Goal: Purchase product/service

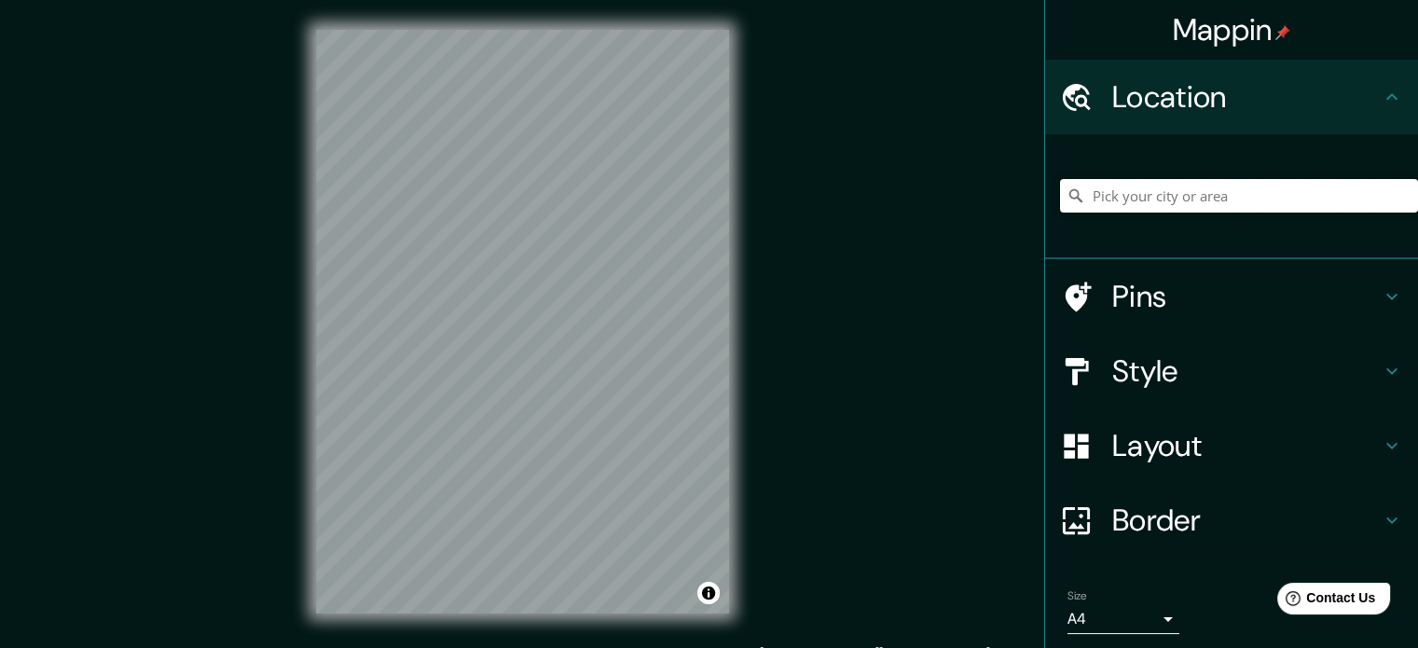
click at [1204, 184] on input "Pick your city or area" at bounding box center [1239, 196] width 358 height 34
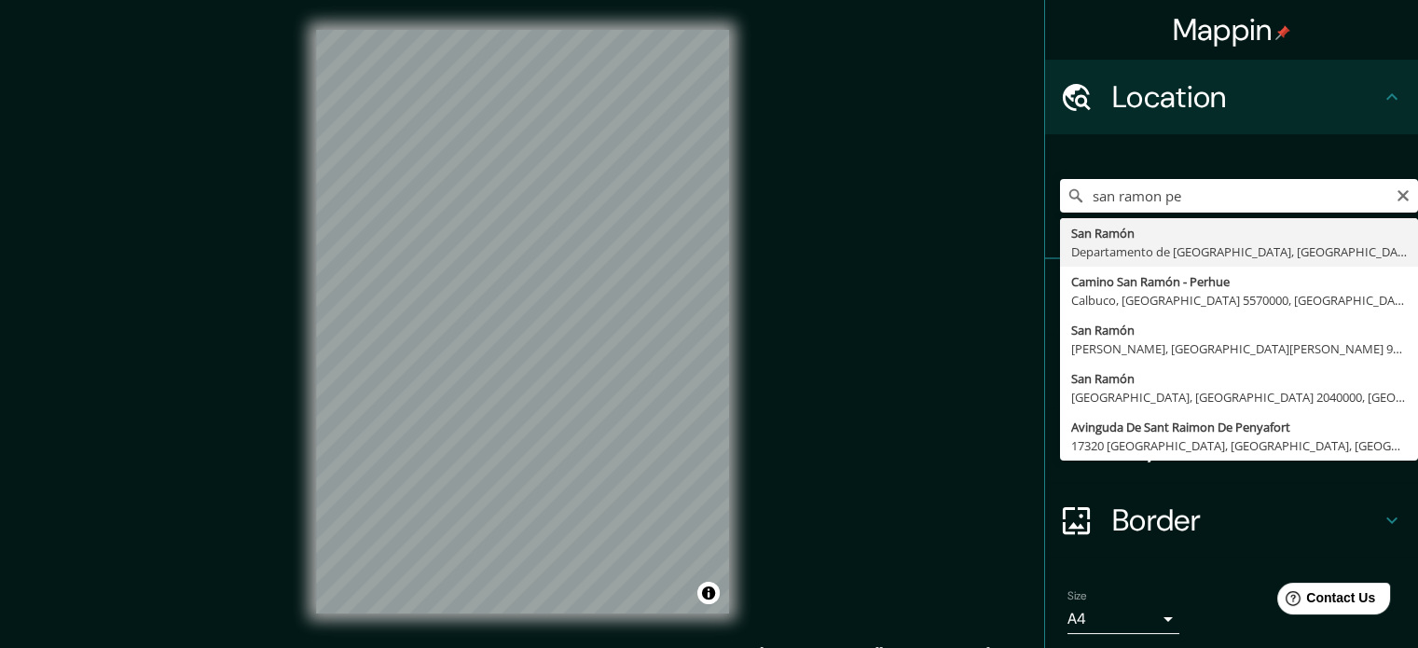
type input "[GEOGRAPHIC_DATA][PERSON_NAME], [GEOGRAPHIC_DATA], [GEOGRAPHIC_DATA]"
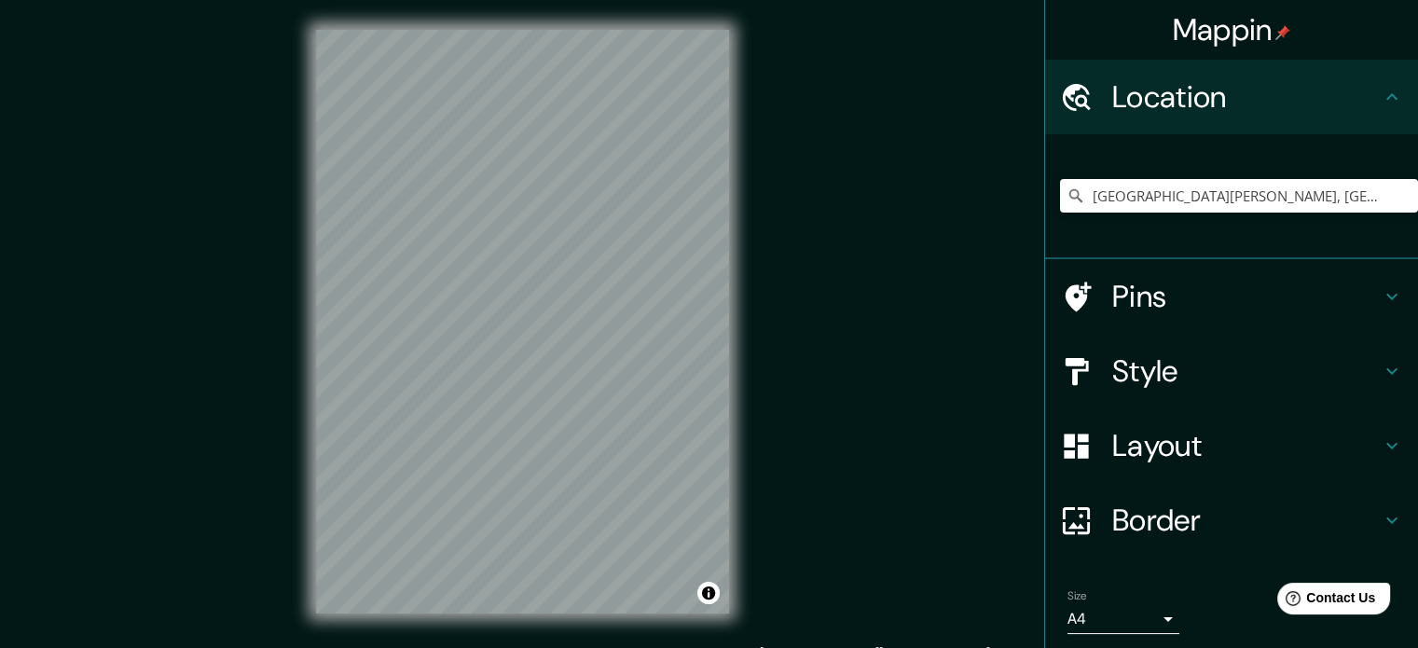
click at [1237, 372] on h4 "Style" at bounding box center [1246, 370] width 268 height 37
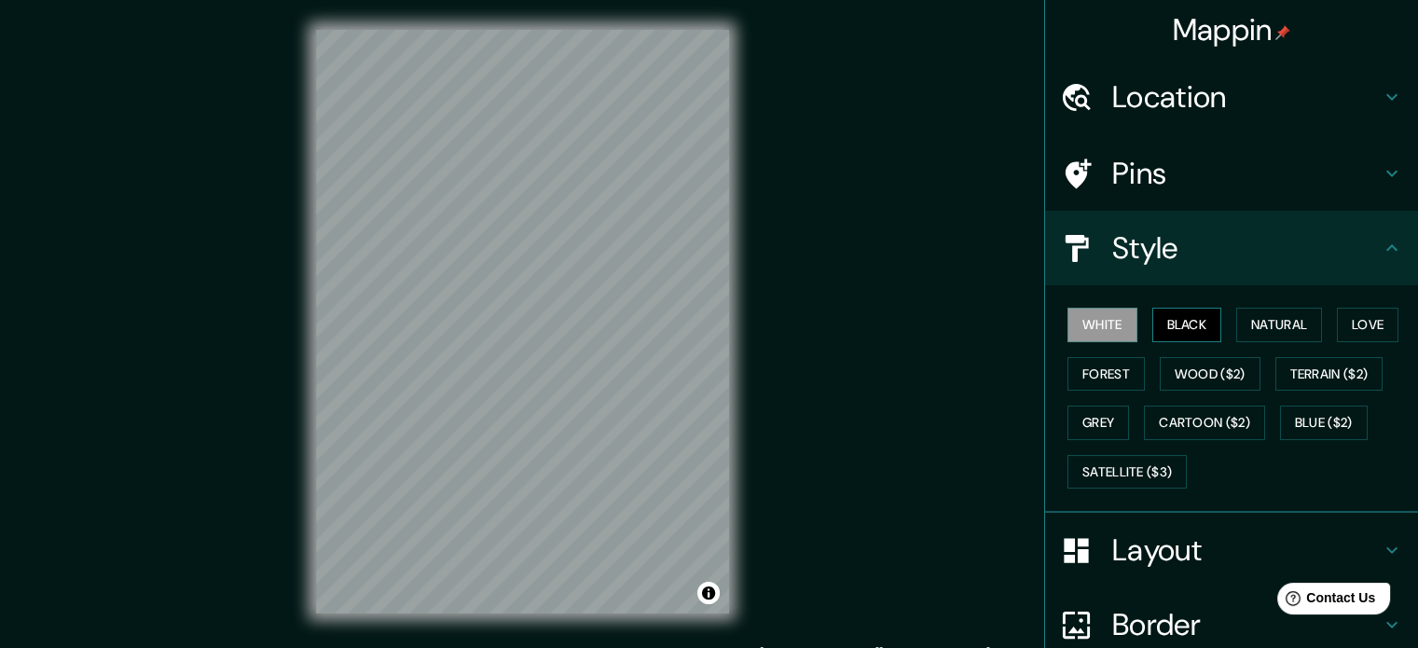
click at [1183, 312] on button "Black" at bounding box center [1187, 325] width 70 height 34
click at [1256, 323] on button "Natural" at bounding box center [1279, 325] width 86 height 34
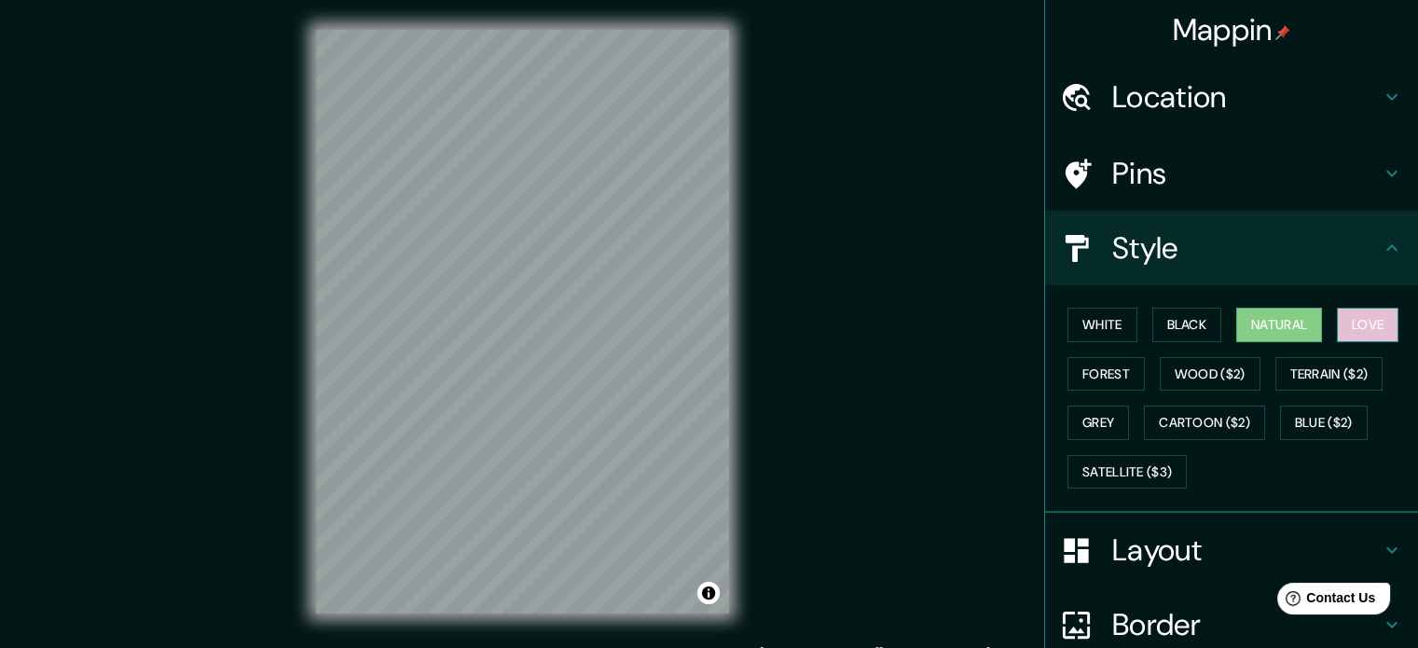
click at [1353, 330] on button "Love" at bounding box center [1368, 325] width 62 height 34
click at [1121, 375] on button "Forest" at bounding box center [1105, 374] width 77 height 34
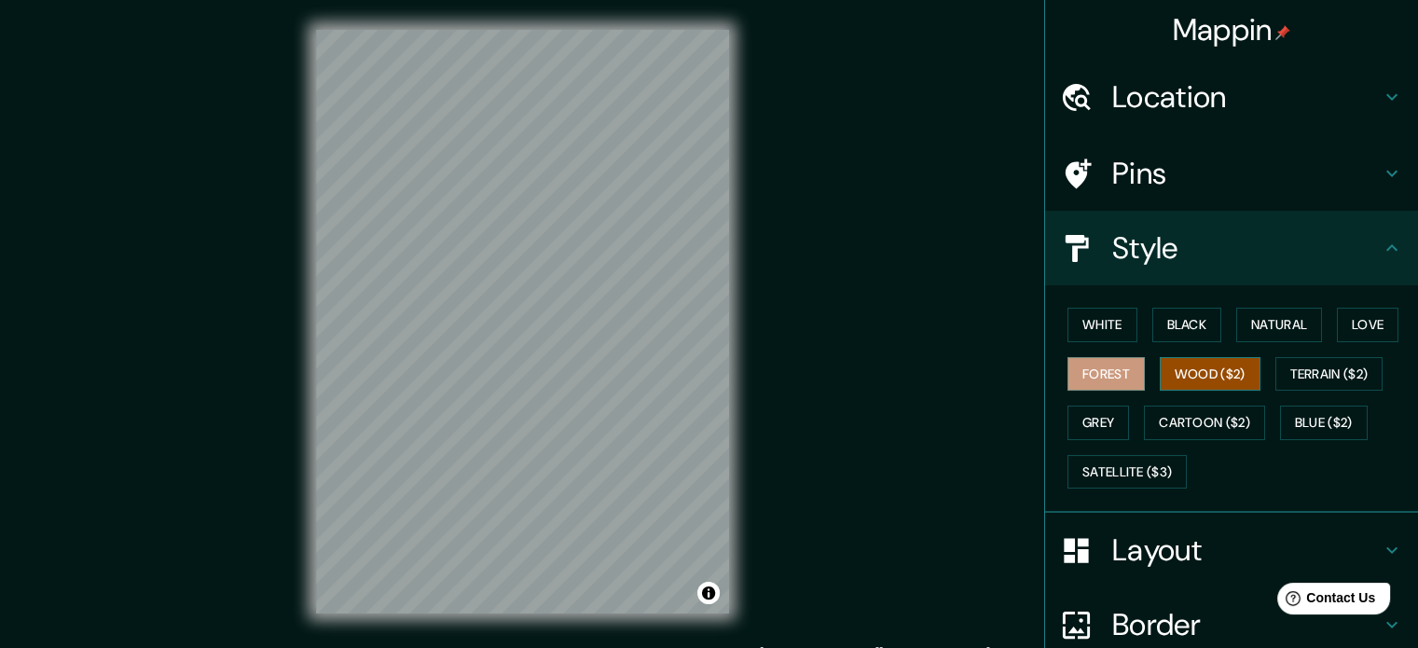
click at [1160, 376] on button "Wood ($2)" at bounding box center [1210, 374] width 101 height 34
click at [1279, 383] on button "Terrain ($2)" at bounding box center [1329, 374] width 108 height 34
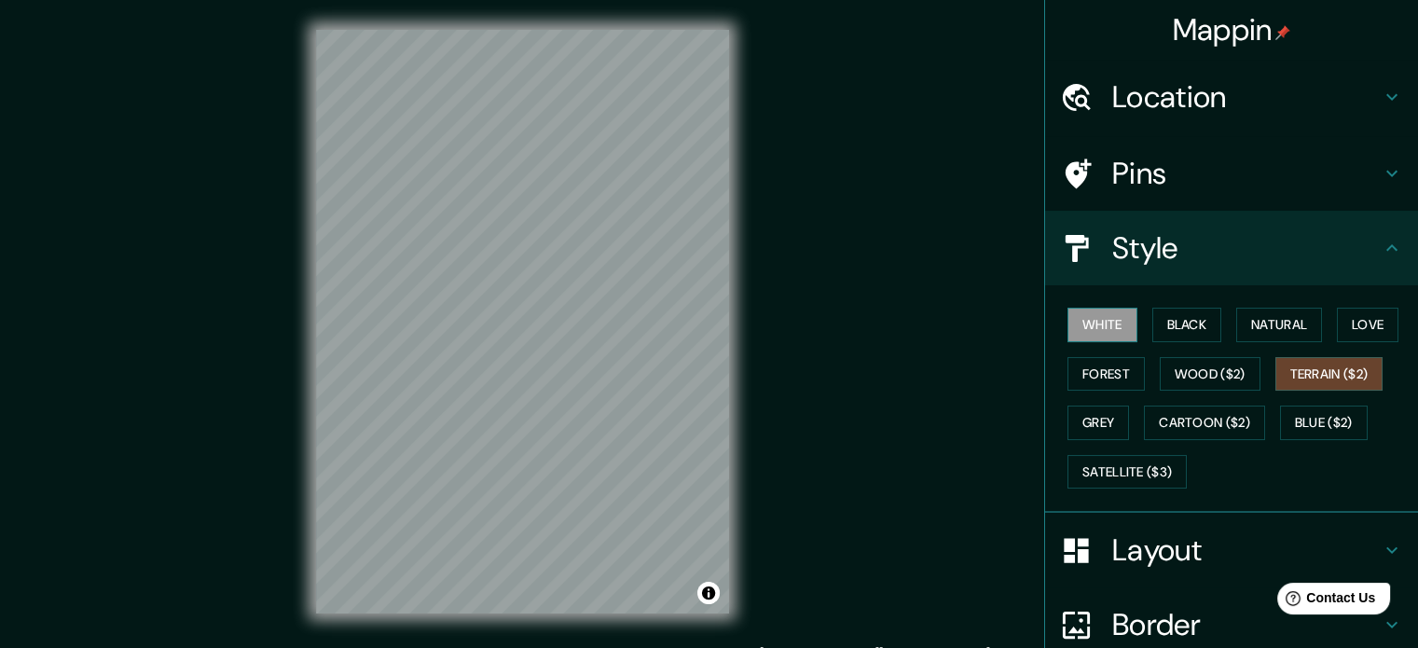
click at [1104, 336] on button "White" at bounding box center [1102, 325] width 70 height 34
click at [1156, 321] on button "Black" at bounding box center [1187, 325] width 70 height 34
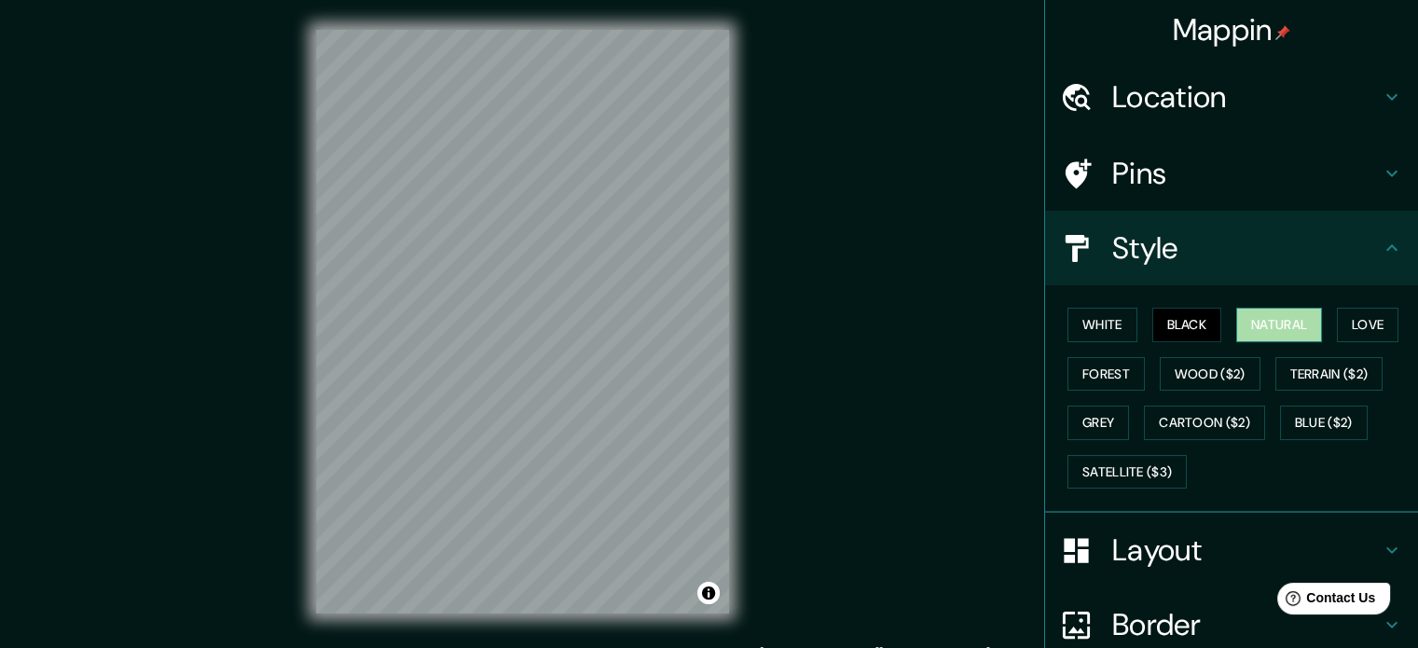
click at [1247, 321] on button "Natural" at bounding box center [1279, 325] width 86 height 34
click at [1350, 322] on button "Love" at bounding box center [1368, 325] width 62 height 34
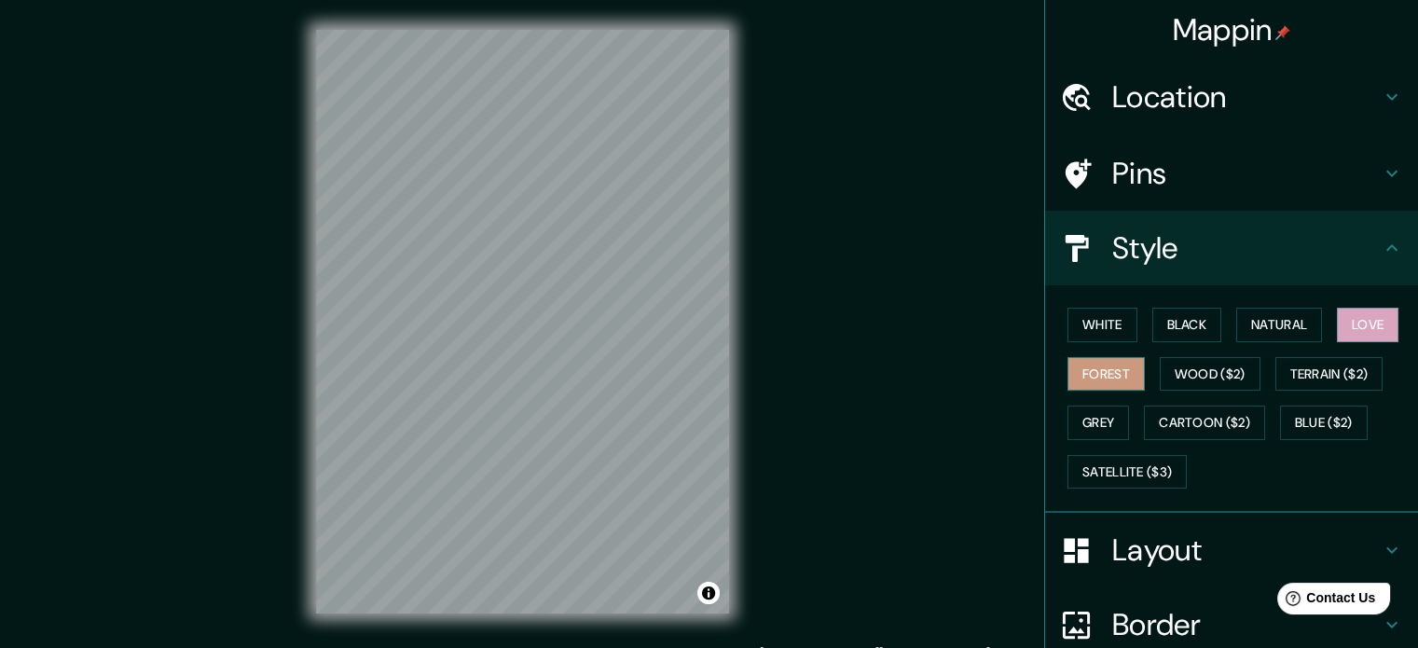
click at [1112, 383] on button "Forest" at bounding box center [1105, 374] width 77 height 34
click at [1180, 368] on button "Wood ($2)" at bounding box center [1210, 374] width 101 height 34
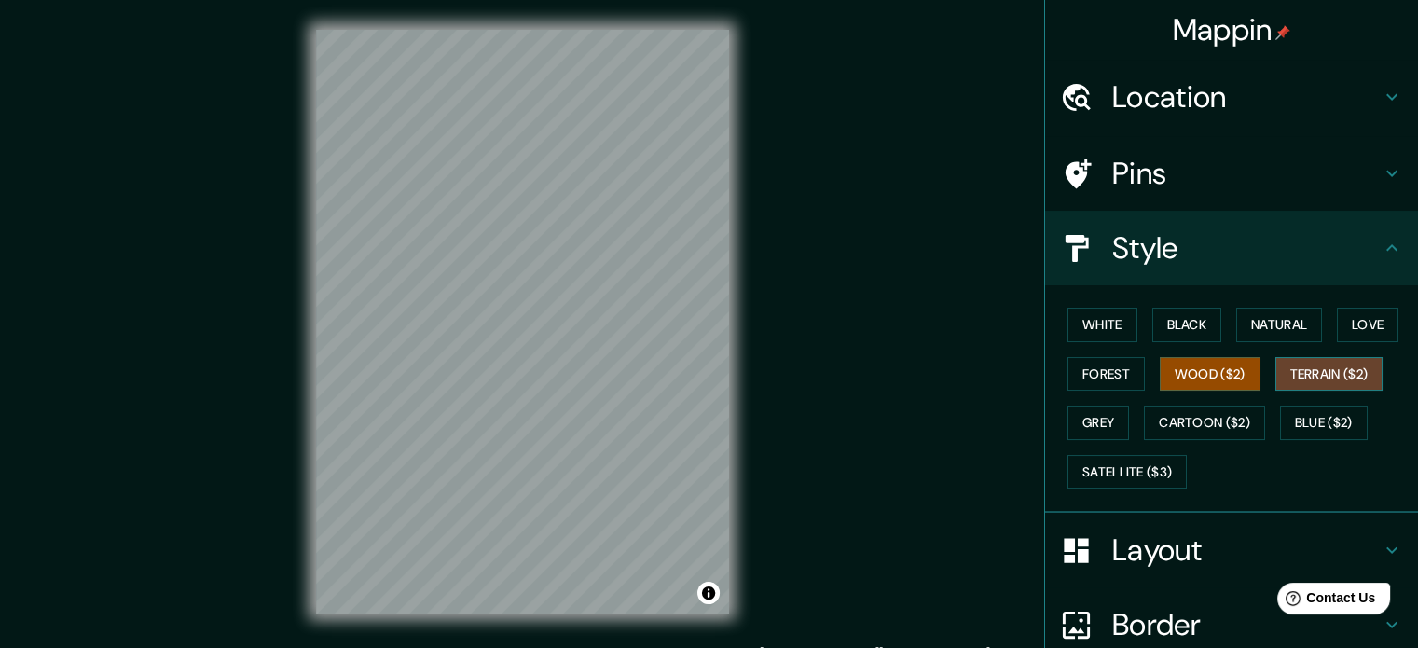
click at [1275, 362] on button "Terrain ($2)" at bounding box center [1329, 374] width 108 height 34
click at [1106, 415] on button "Grey" at bounding box center [1098, 423] width 62 height 34
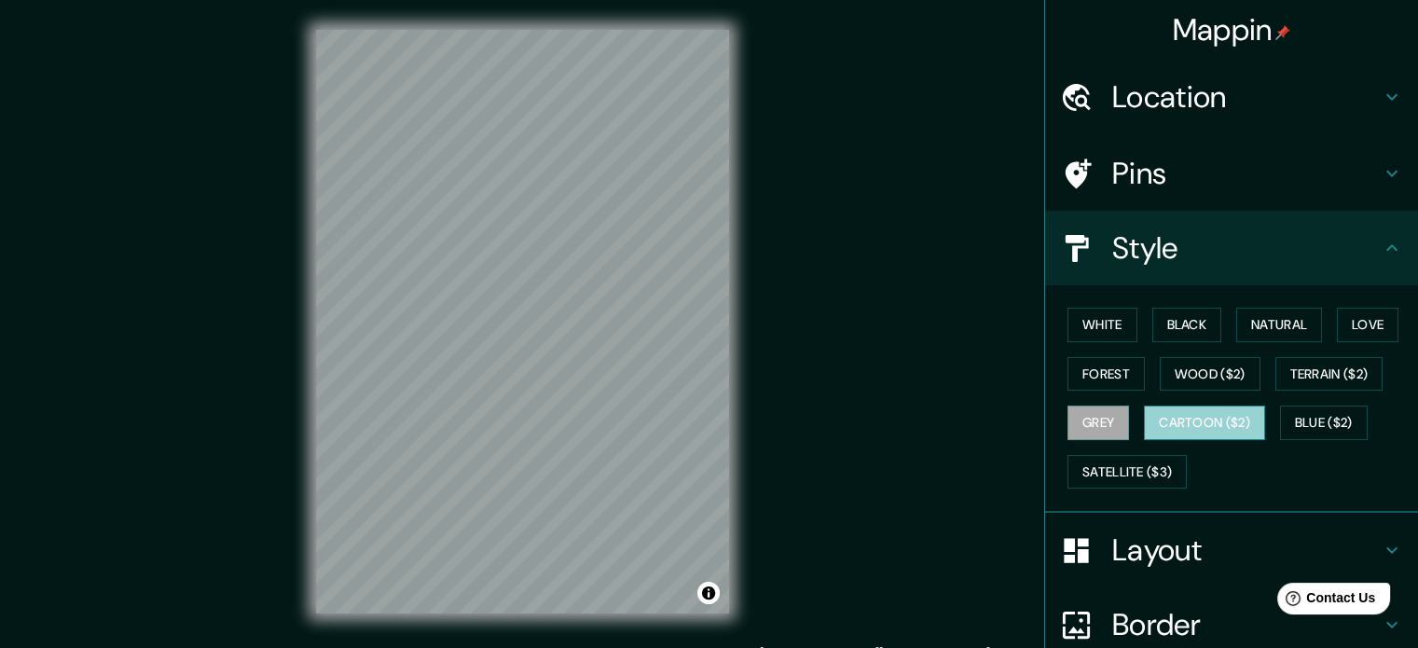
click at [1175, 407] on button "Cartoon ($2)" at bounding box center [1204, 423] width 121 height 34
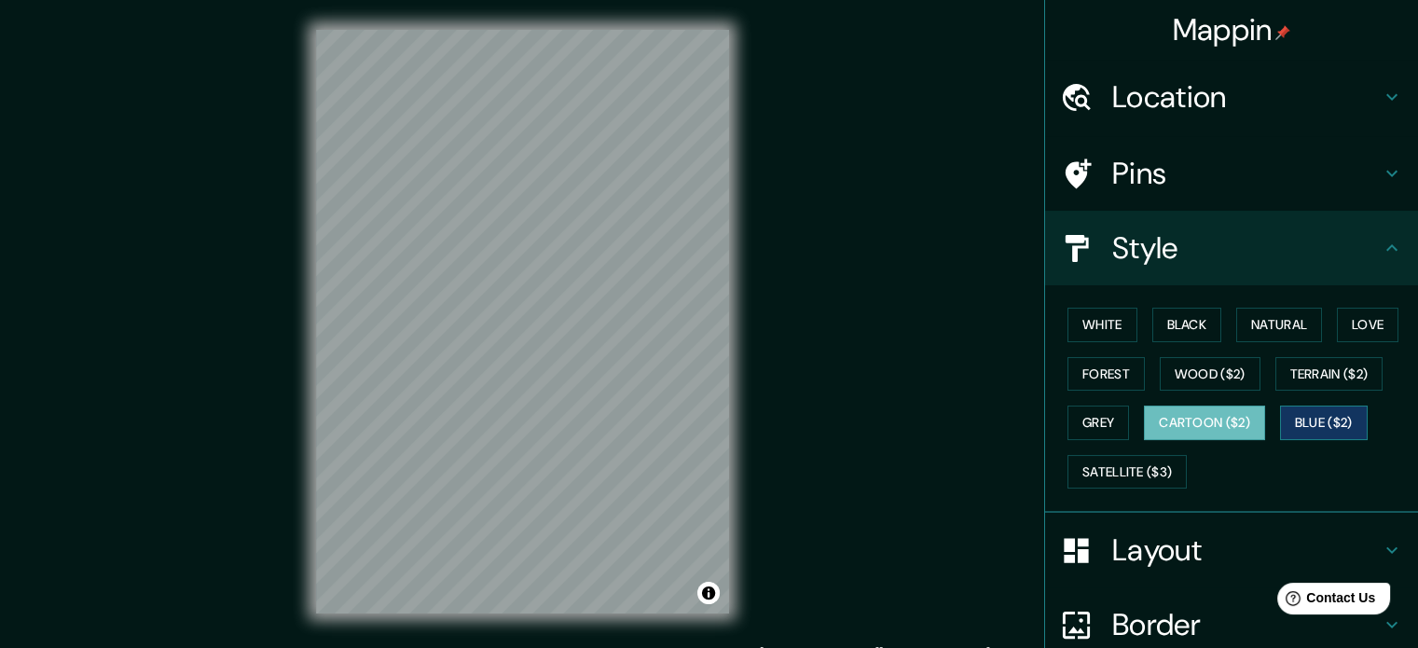
click at [1282, 416] on button "Blue ($2)" at bounding box center [1324, 423] width 88 height 34
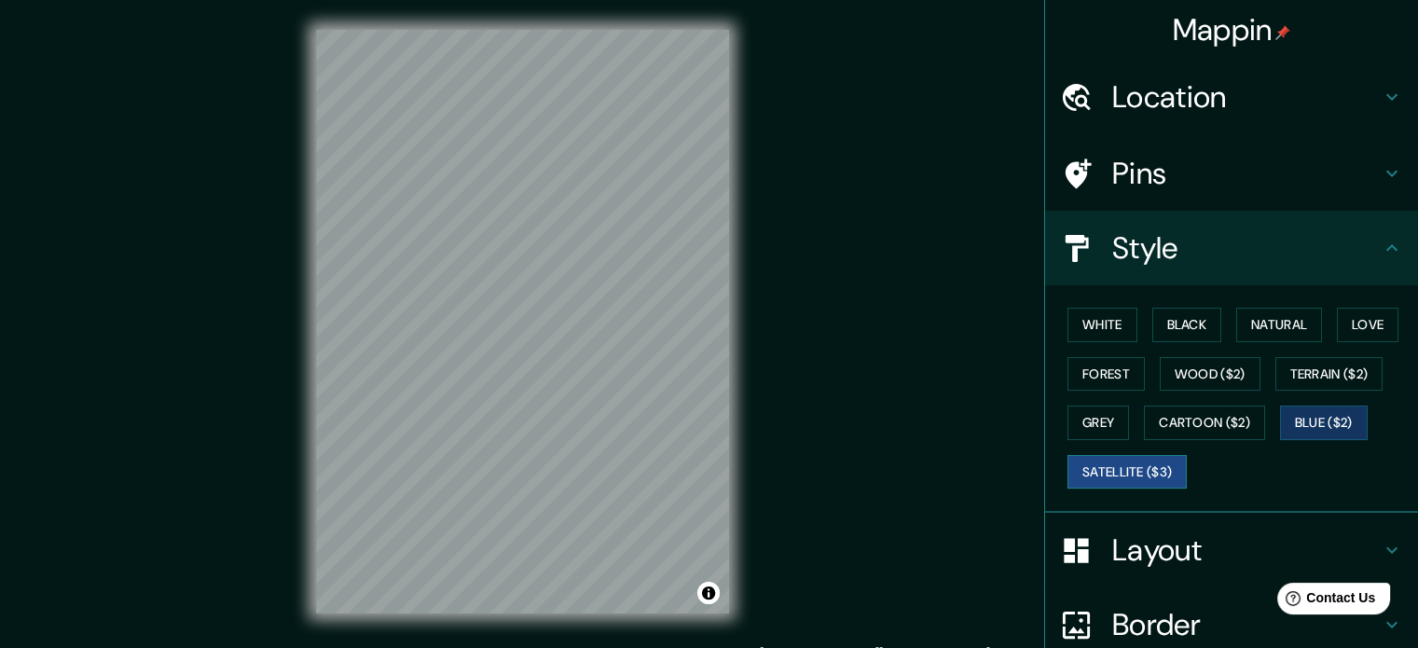
click at [1097, 483] on button "Satellite ($3)" at bounding box center [1126, 472] width 119 height 34
click at [806, 254] on div "Mappin Location [GEOGRAPHIC_DATA][PERSON_NAME], [GEOGRAPHIC_DATA], [GEOGRAPHIC_…" at bounding box center [709, 336] width 1418 height 673
click at [598, 265] on div at bounding box center [600, 262] width 15 height 15
